Goal: Task Accomplishment & Management: Manage account settings

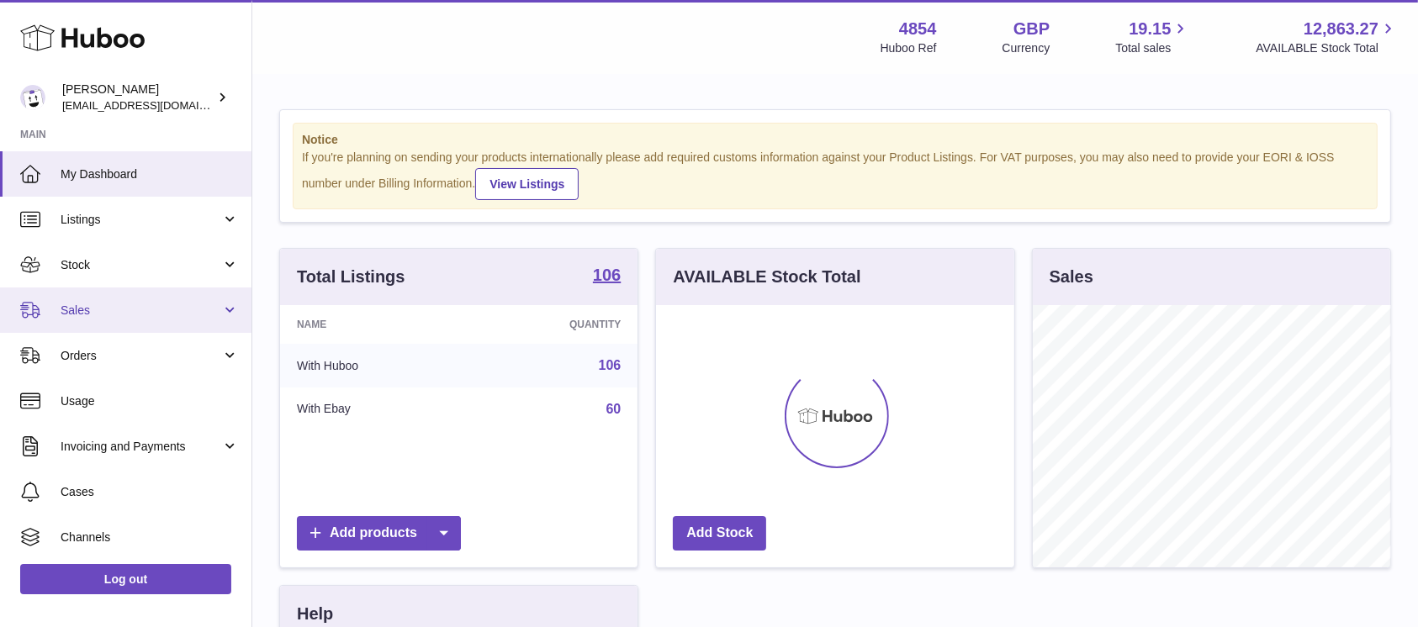
click at [211, 299] on link "Sales" at bounding box center [125, 310] width 251 height 45
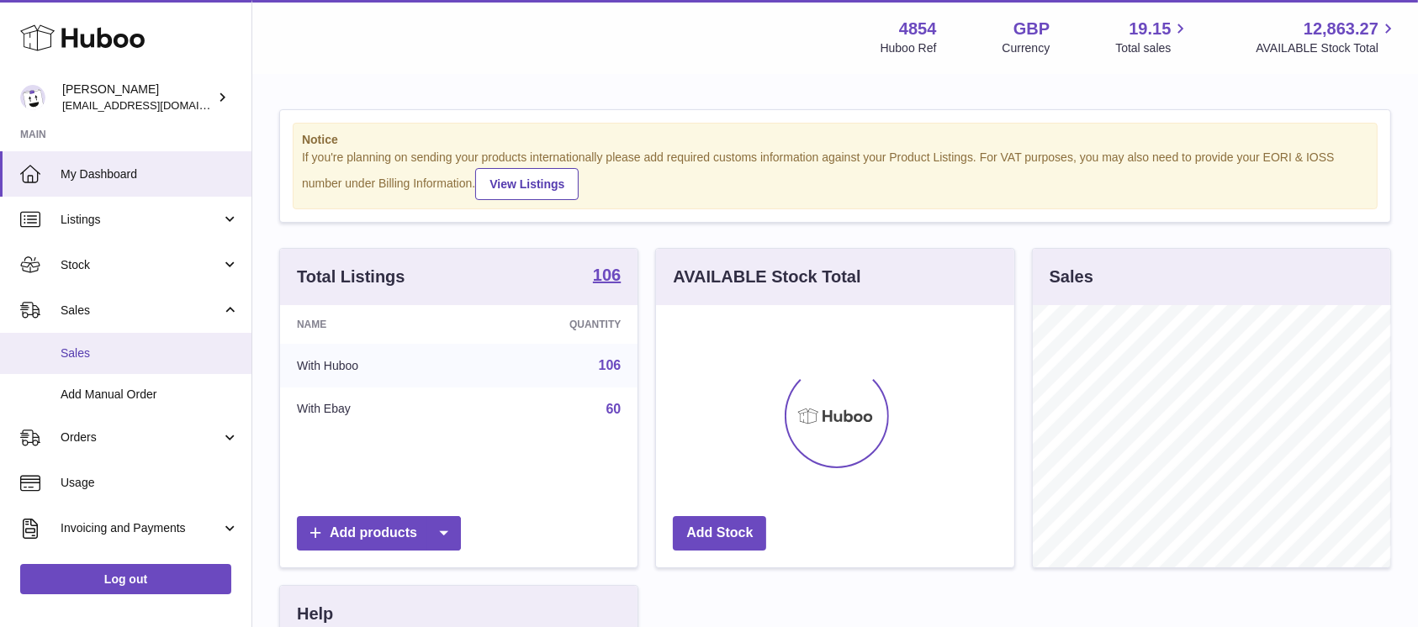
click at [145, 348] on span "Sales" at bounding box center [150, 354] width 178 height 16
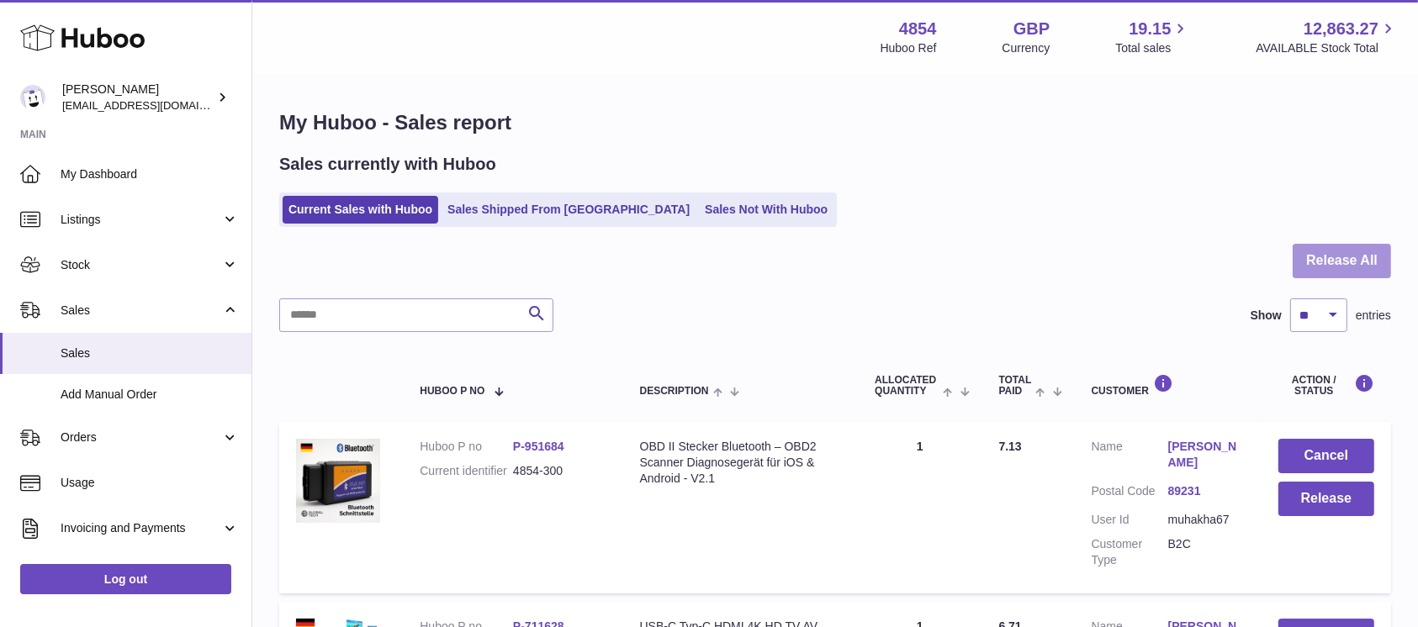
click at [1310, 252] on button "Release All" at bounding box center [1341, 261] width 98 height 34
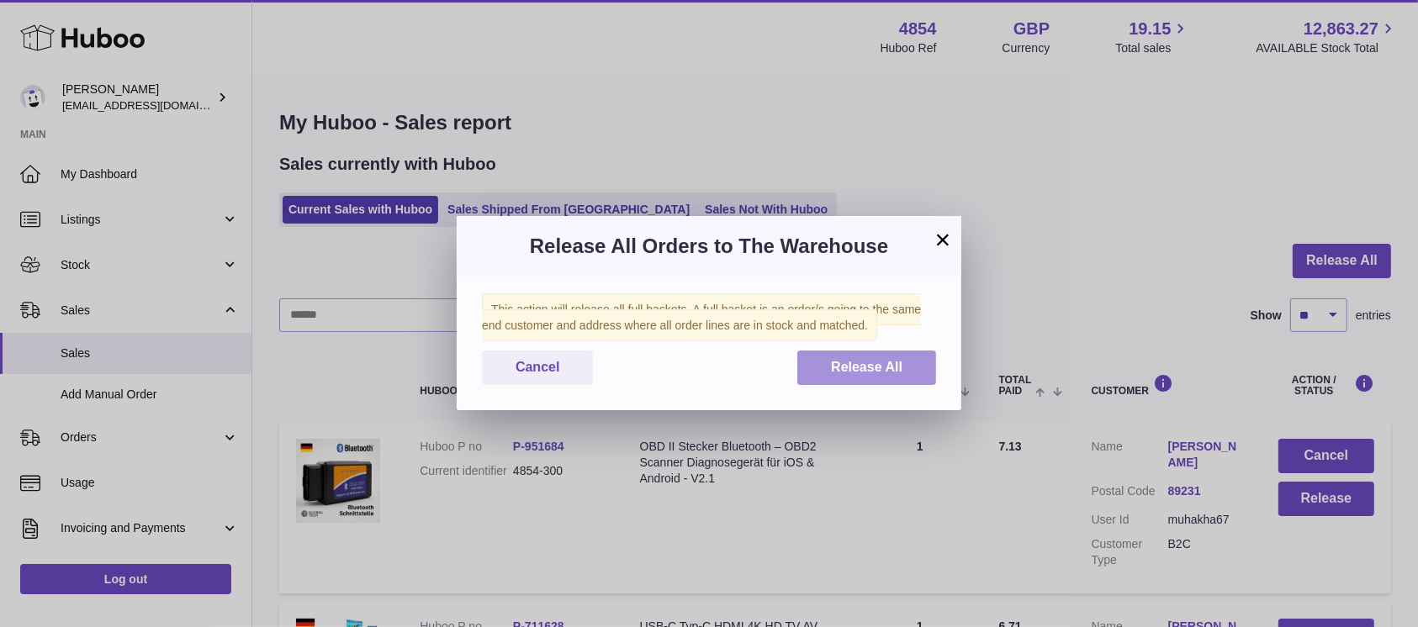
click at [814, 373] on button "Release All" at bounding box center [866, 368] width 139 height 34
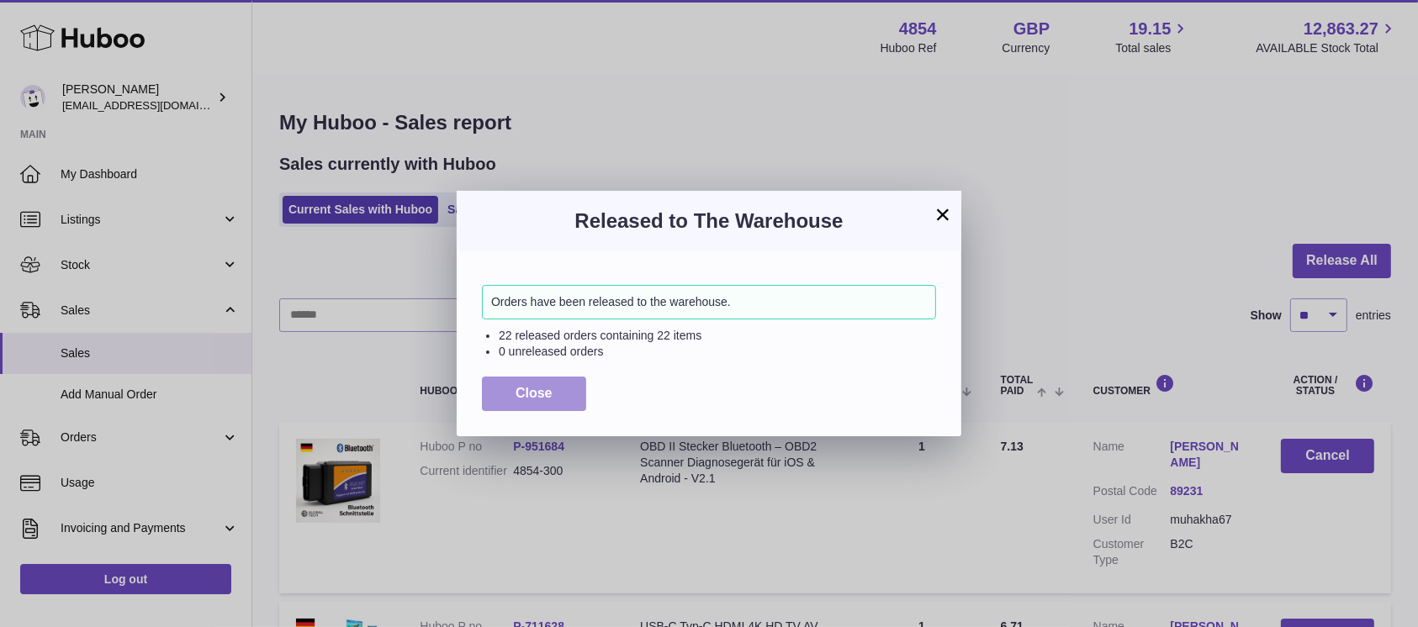
click at [526, 398] on span "Close" at bounding box center [533, 393] width 37 height 14
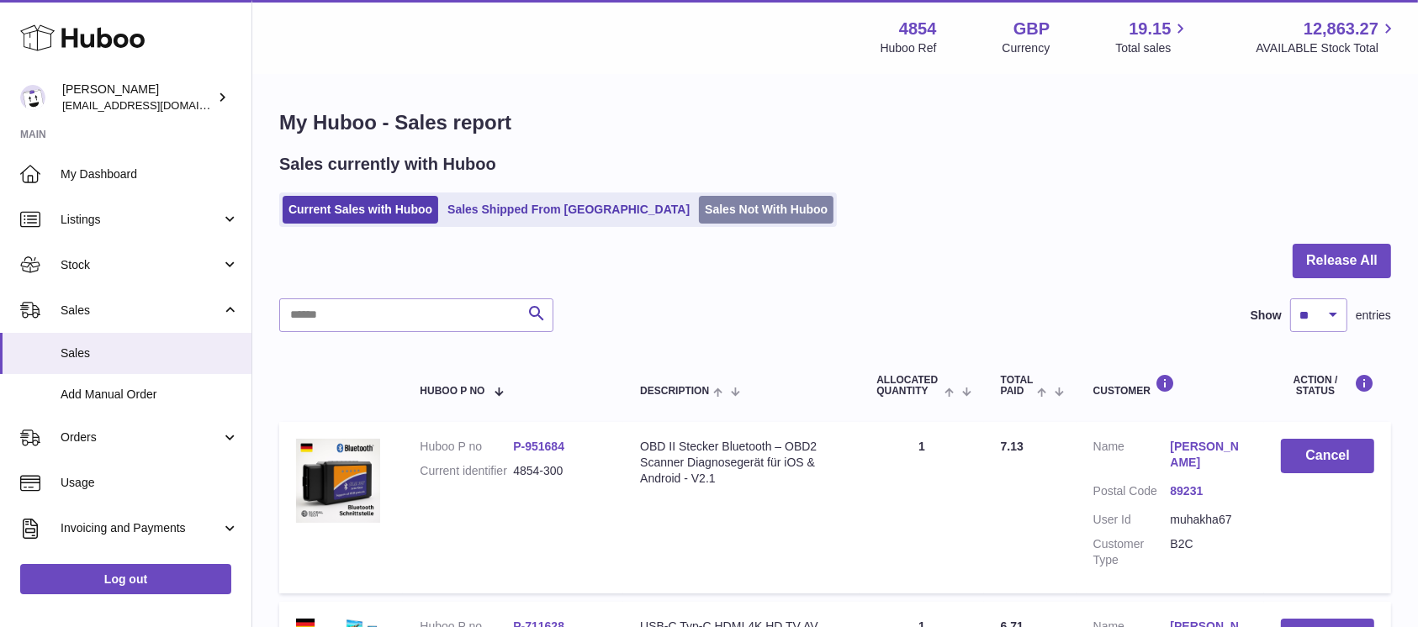
click at [699, 208] on link "Sales Not With Huboo" at bounding box center [766, 210] width 135 height 28
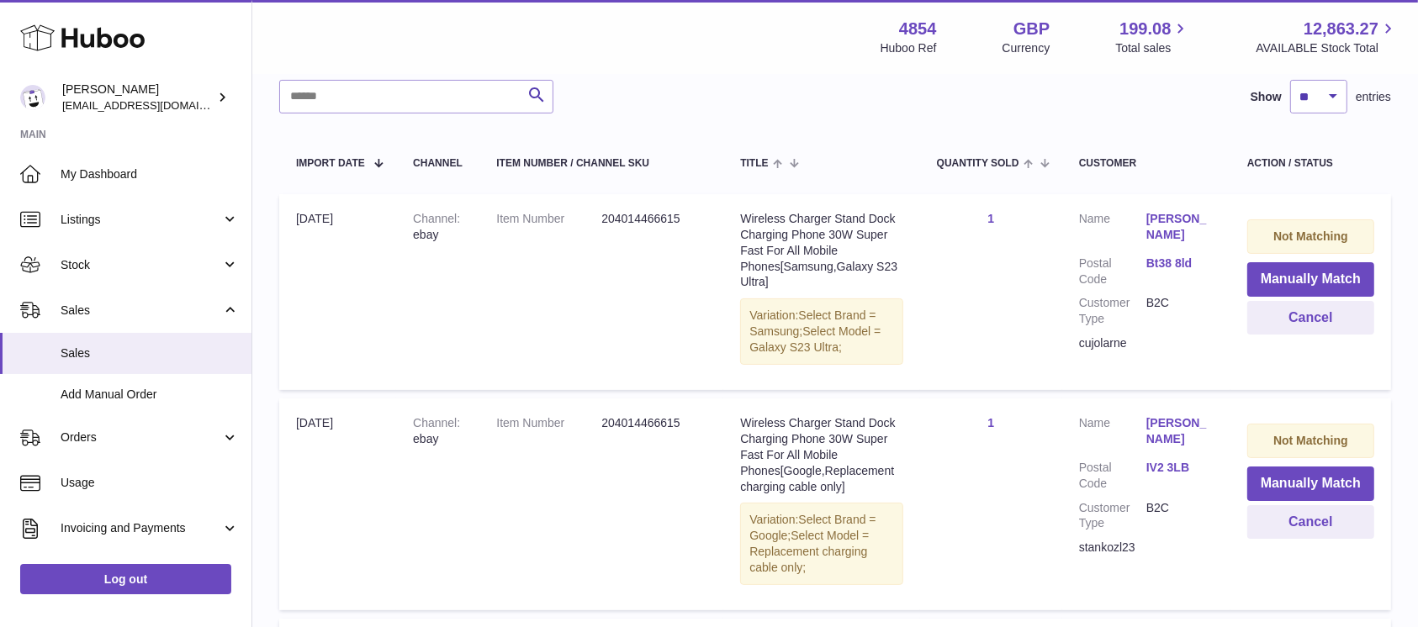
scroll to position [224, 0]
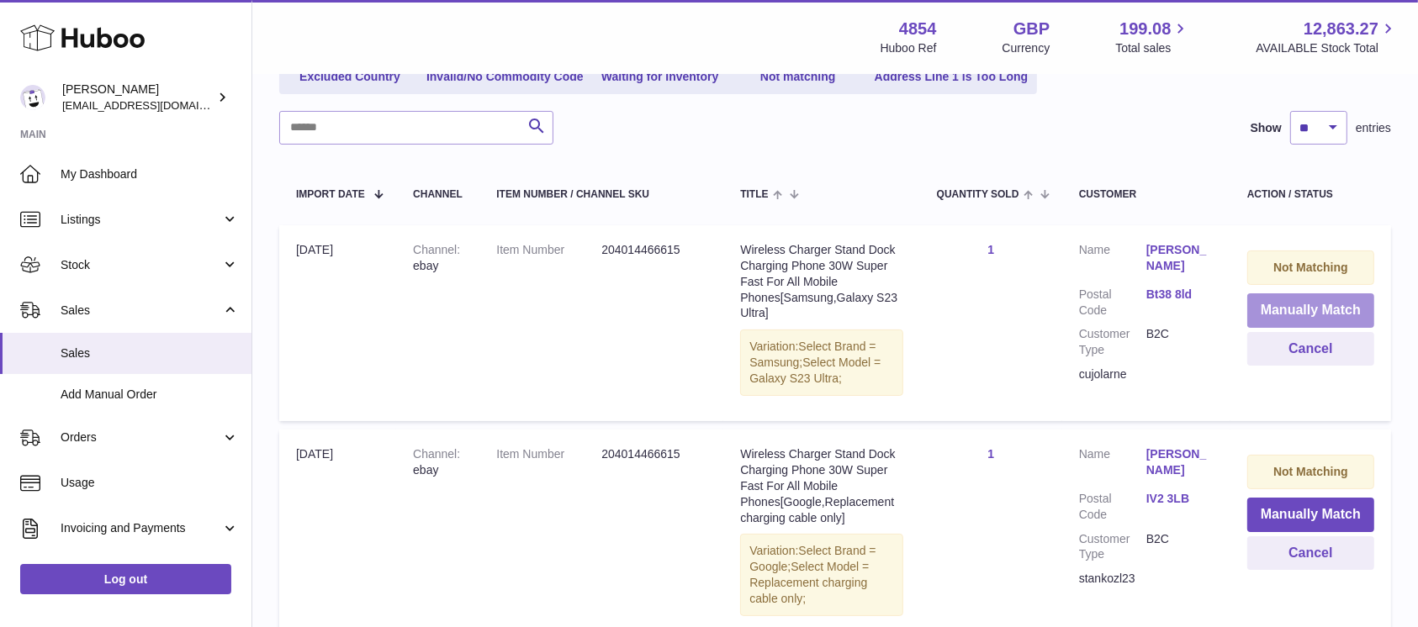
click at [1278, 311] on button "Manually Match" at bounding box center [1310, 310] width 127 height 34
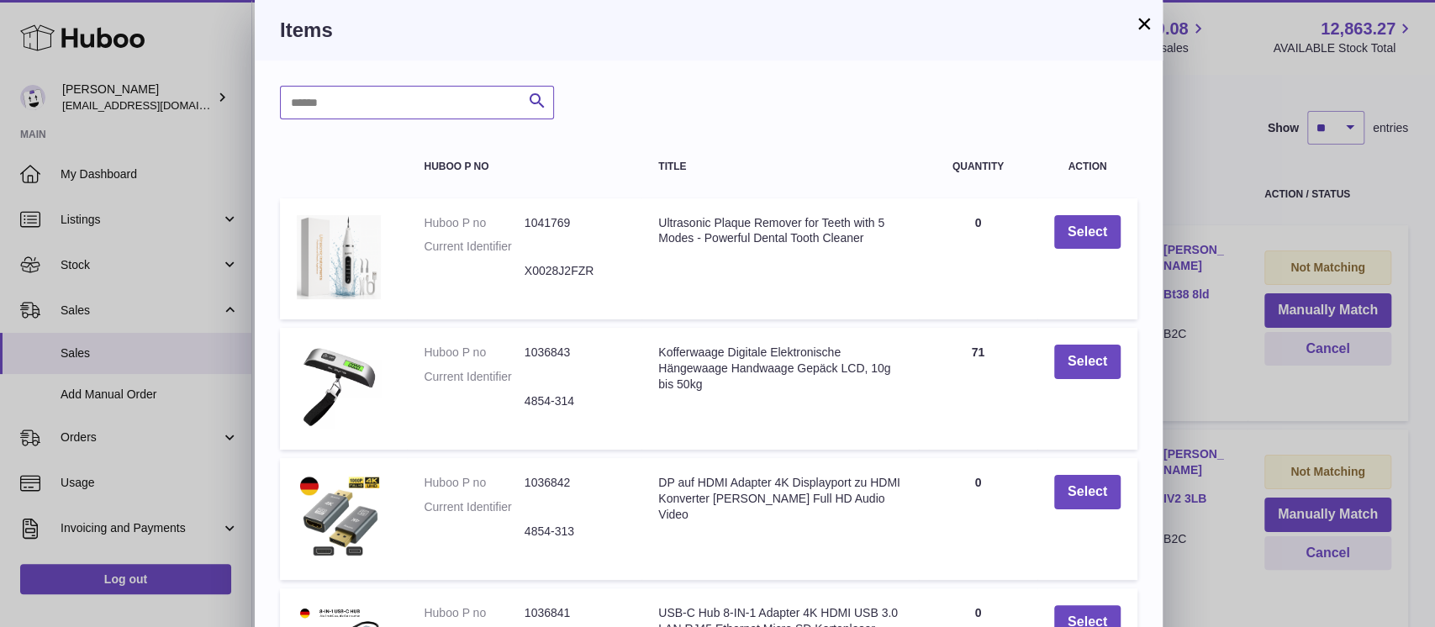
click at [346, 101] on input "text" at bounding box center [417, 103] width 274 height 34
type input "*****"
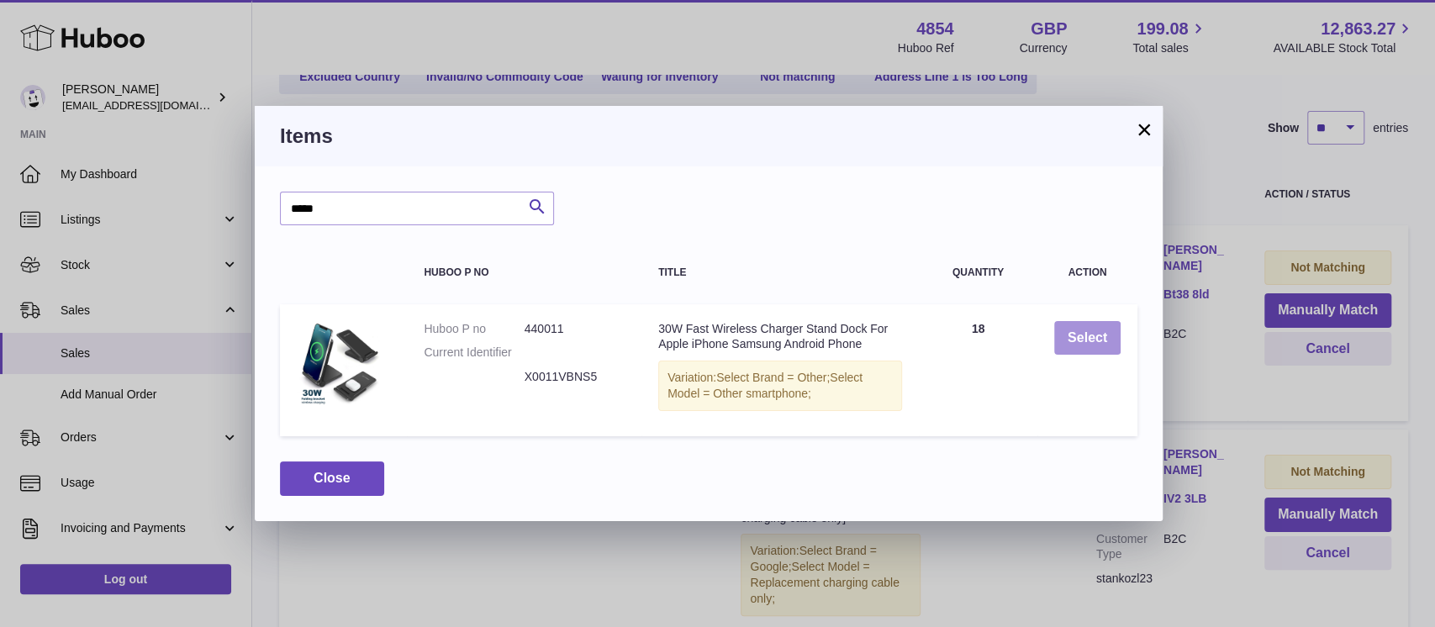
click at [1110, 336] on button "Select" at bounding box center [1087, 338] width 66 height 34
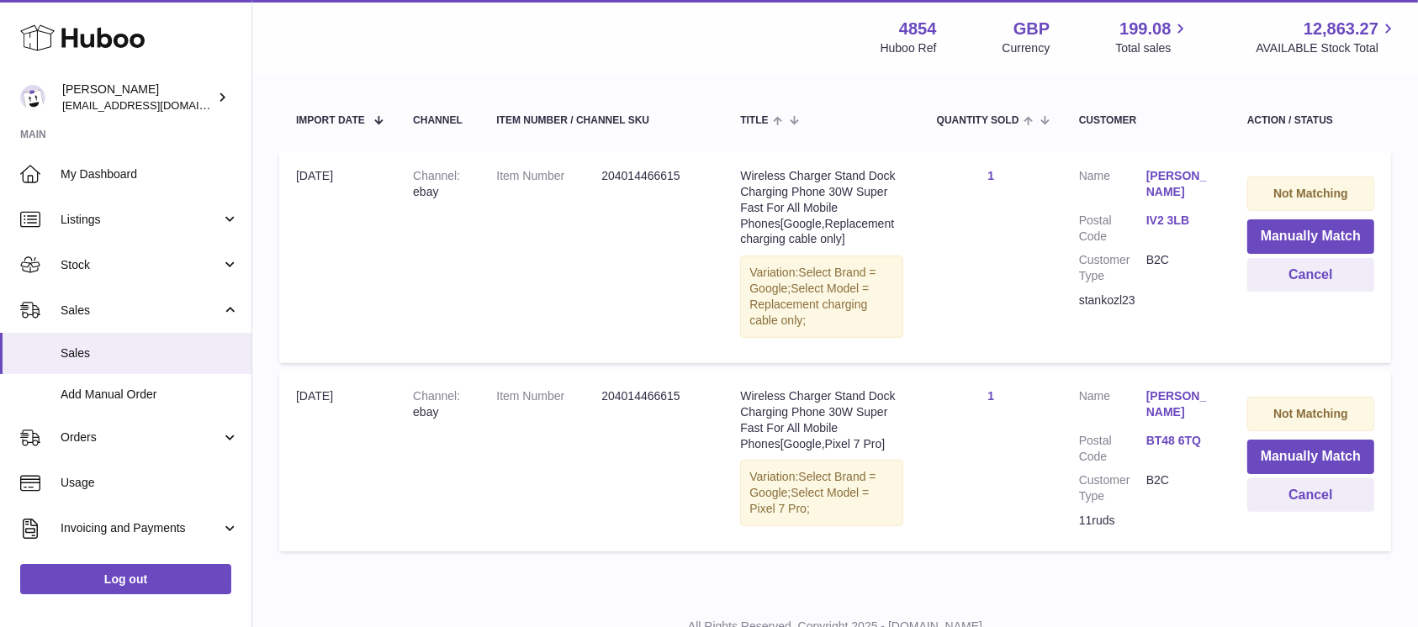
scroll to position [362, 0]
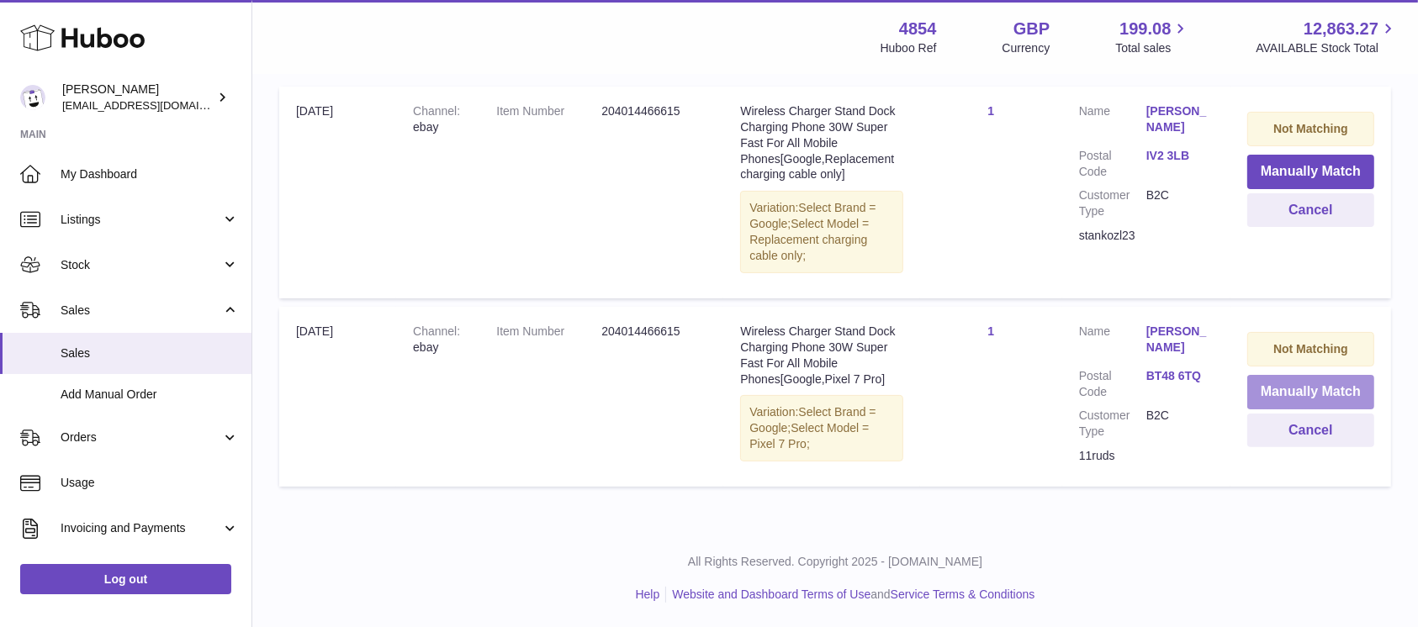
click at [1317, 387] on button "Manually Match" at bounding box center [1310, 392] width 127 height 34
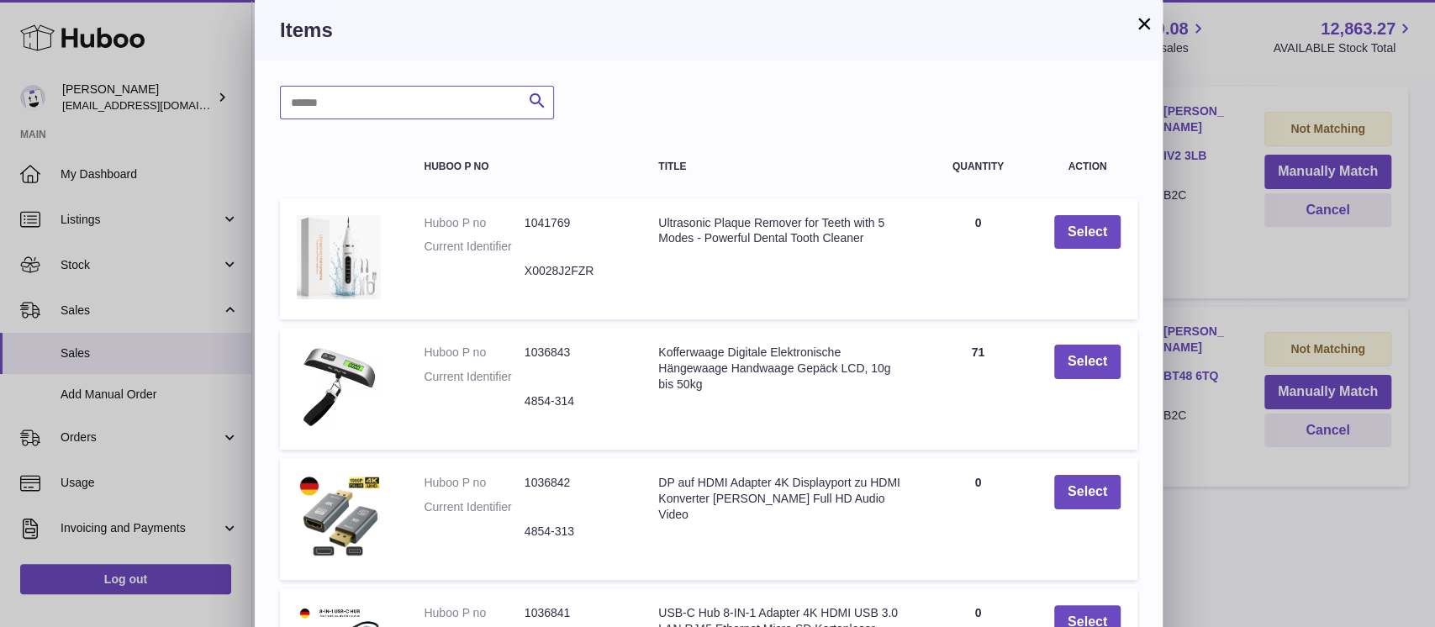
click at [347, 86] on input "text" at bounding box center [417, 103] width 274 height 34
type input "*****"
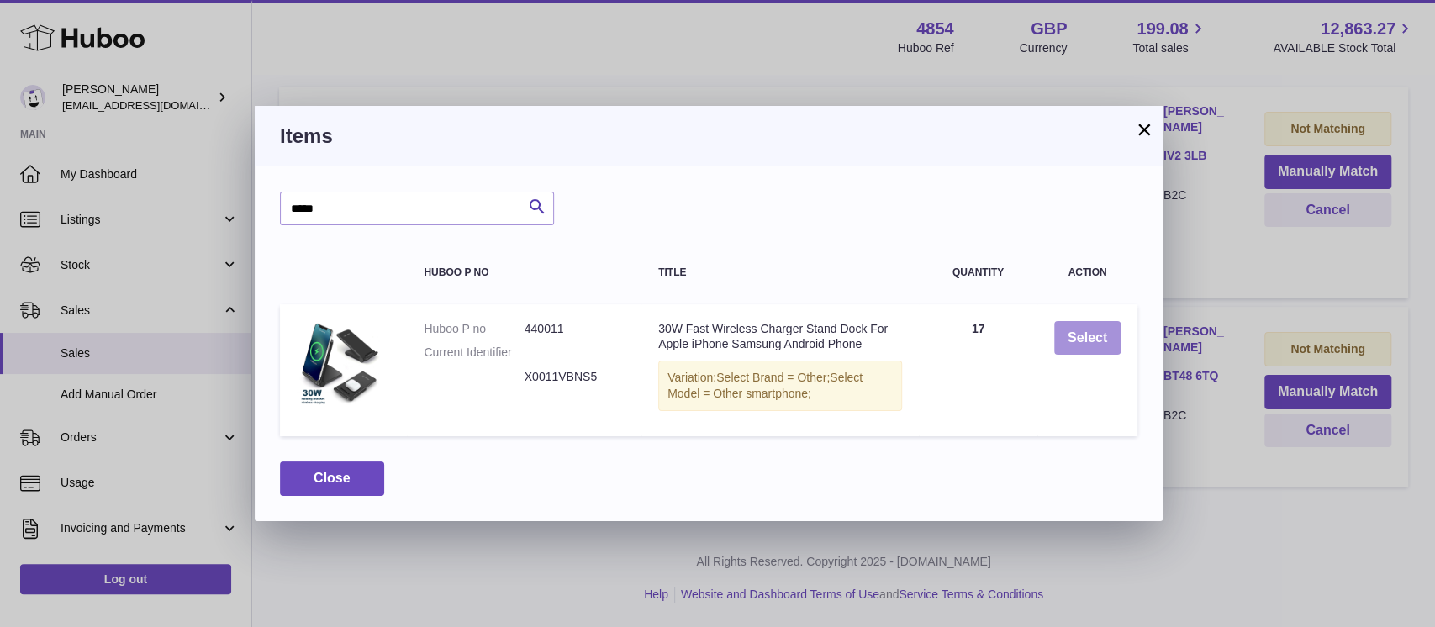
click at [1075, 333] on button "Select" at bounding box center [1087, 338] width 66 height 34
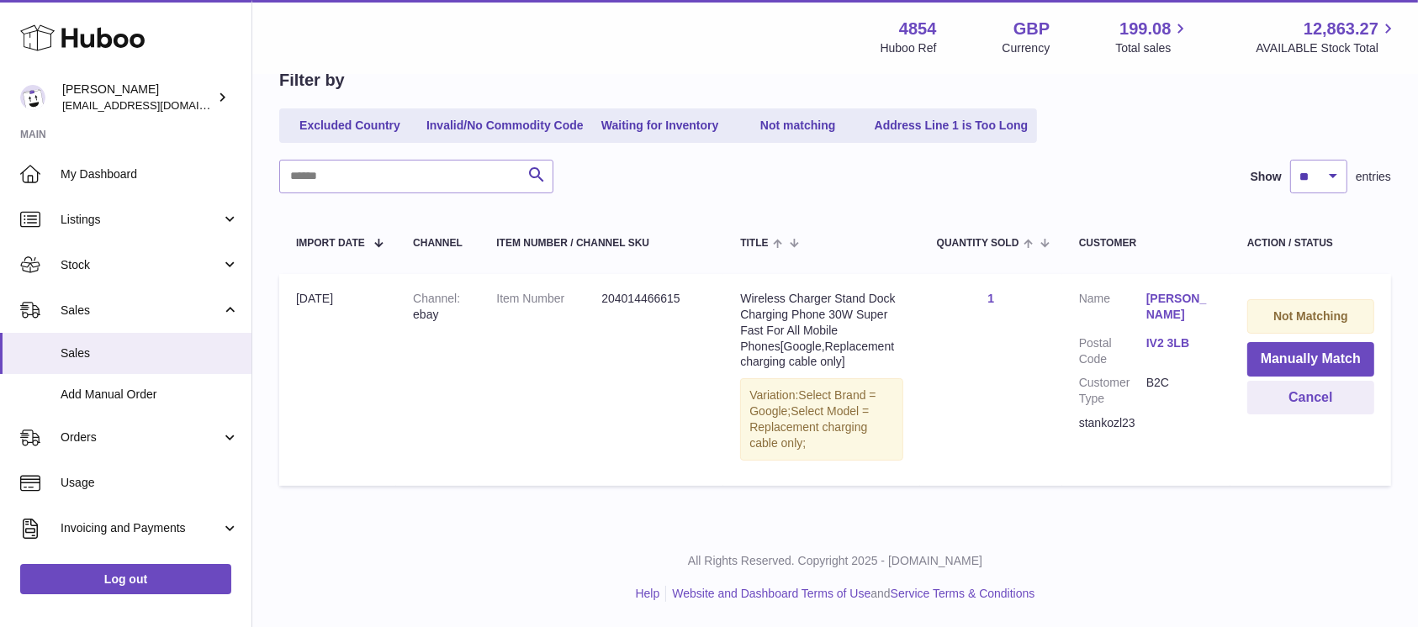
scroll to position [174, 0]
click at [1130, 417] on div "stankozl23" at bounding box center [1146, 424] width 135 height 16
copy div "stankozl23"
click at [1312, 409] on button "Cancel" at bounding box center [1310, 399] width 127 height 34
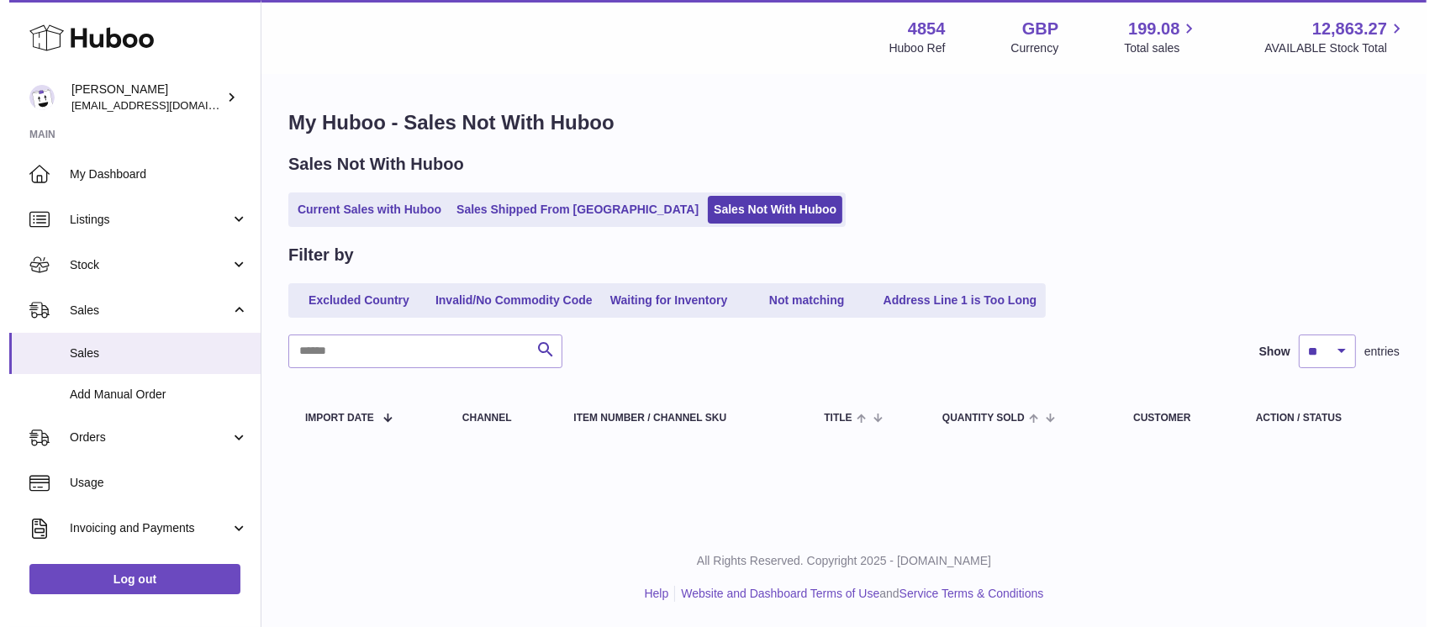
scroll to position [0, 0]
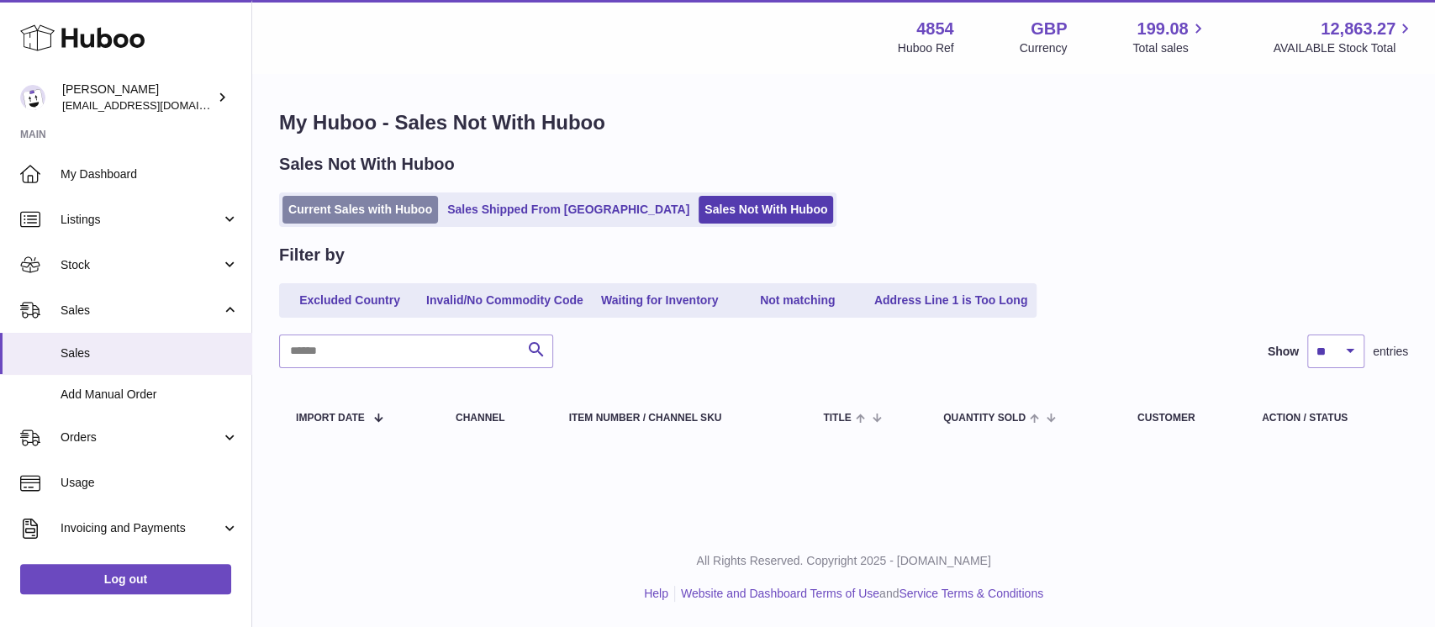
click at [416, 208] on link "Current Sales with Huboo" at bounding box center [361, 210] width 156 height 28
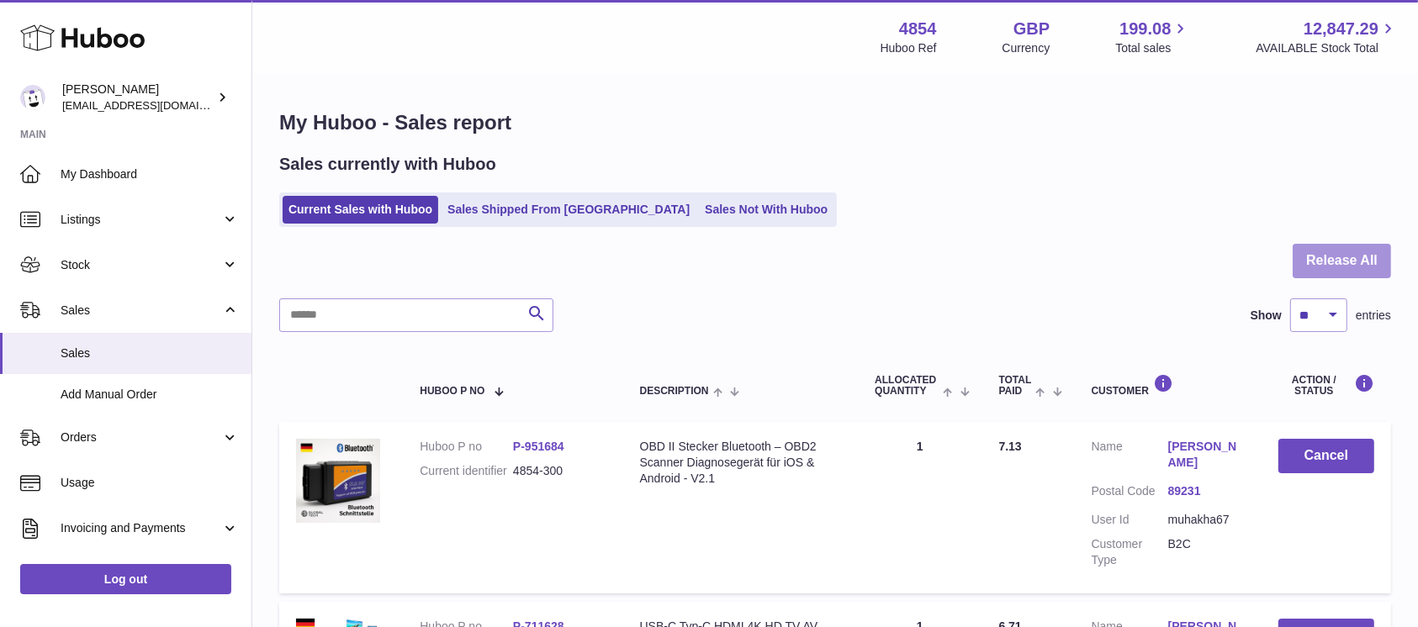
click at [1296, 261] on button "Release All" at bounding box center [1341, 261] width 98 height 34
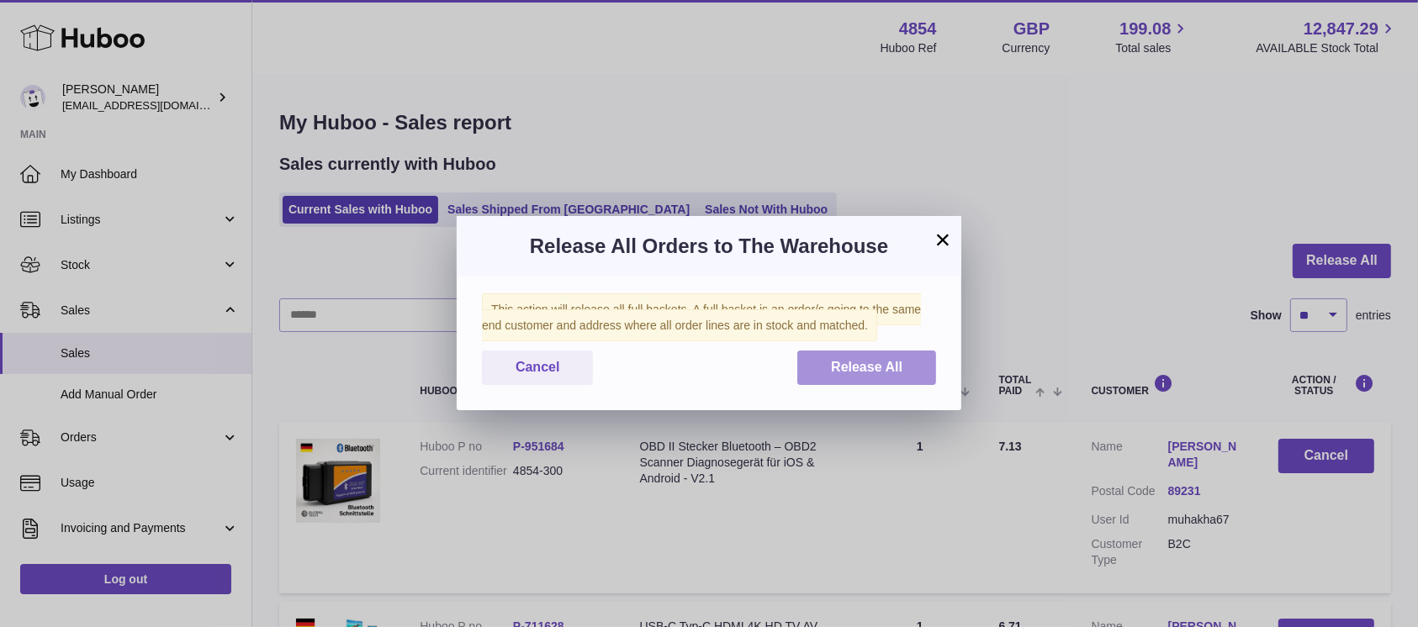
click at [885, 362] on span "Release All" at bounding box center [866, 367] width 71 height 14
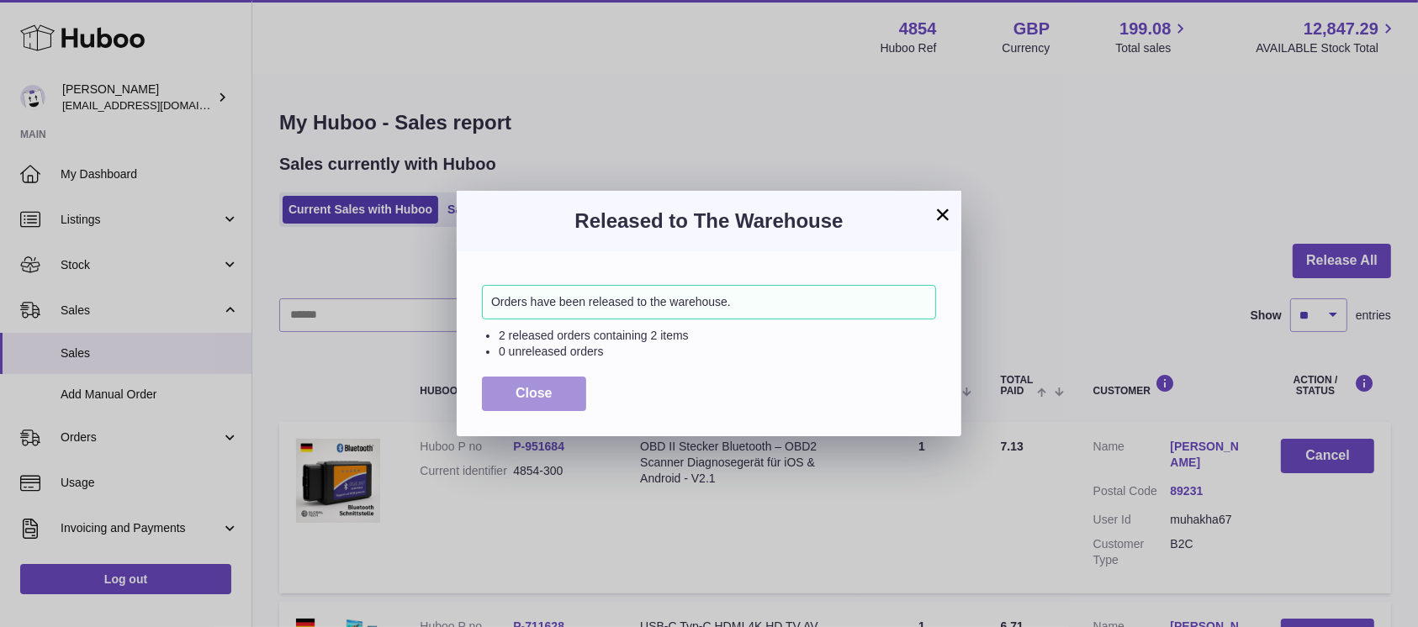
click at [547, 395] on span "Close" at bounding box center [533, 393] width 37 height 14
